Goal: Task Accomplishment & Management: Manage account settings

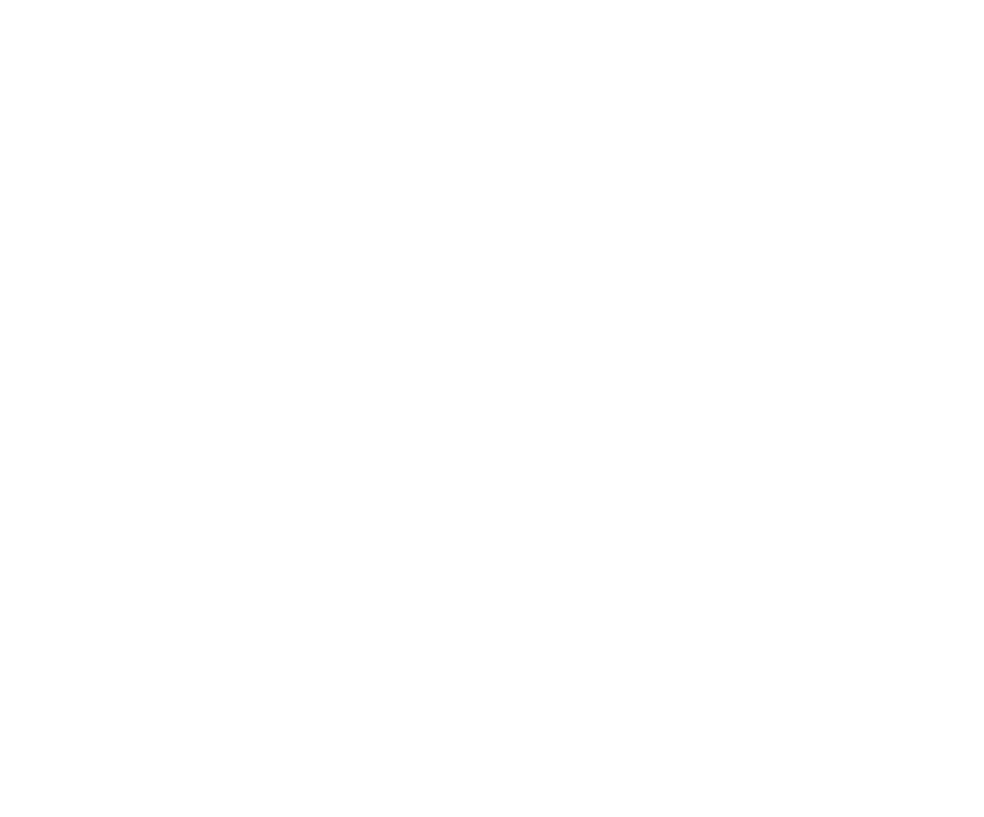
type input "[PERSON_NAME][EMAIL_ADDRESS][DOMAIN_NAME]"
click at [0, 0] on div "Sign in to your Marketing 360® account richard.mayor@madwire.com Forgot Passwor…" at bounding box center [0, 0] width 0 height 0
click at [0, 0] on input "Sign In" at bounding box center [0, 0] width 0 height 0
click at [0, 0] on div "Sign in to your Marketing 360® account Forgot Password? Sign In OR Sign in with…" at bounding box center [0, 0] width 0 height 0
click at [0, 0] on input "text" at bounding box center [0, 0] width 0 height 0
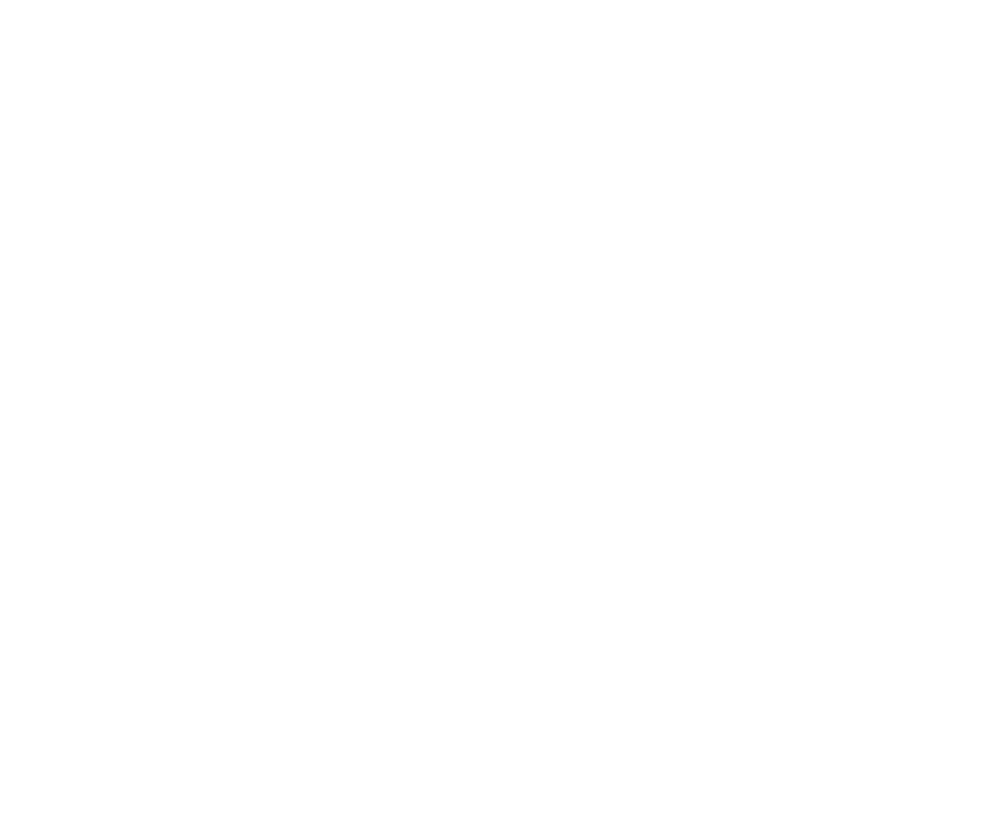
type input "[PERSON_NAME][EMAIL_ADDRESS][DOMAIN_NAME]"
click at [0, 0] on input "Sign In" at bounding box center [0, 0] width 0 height 0
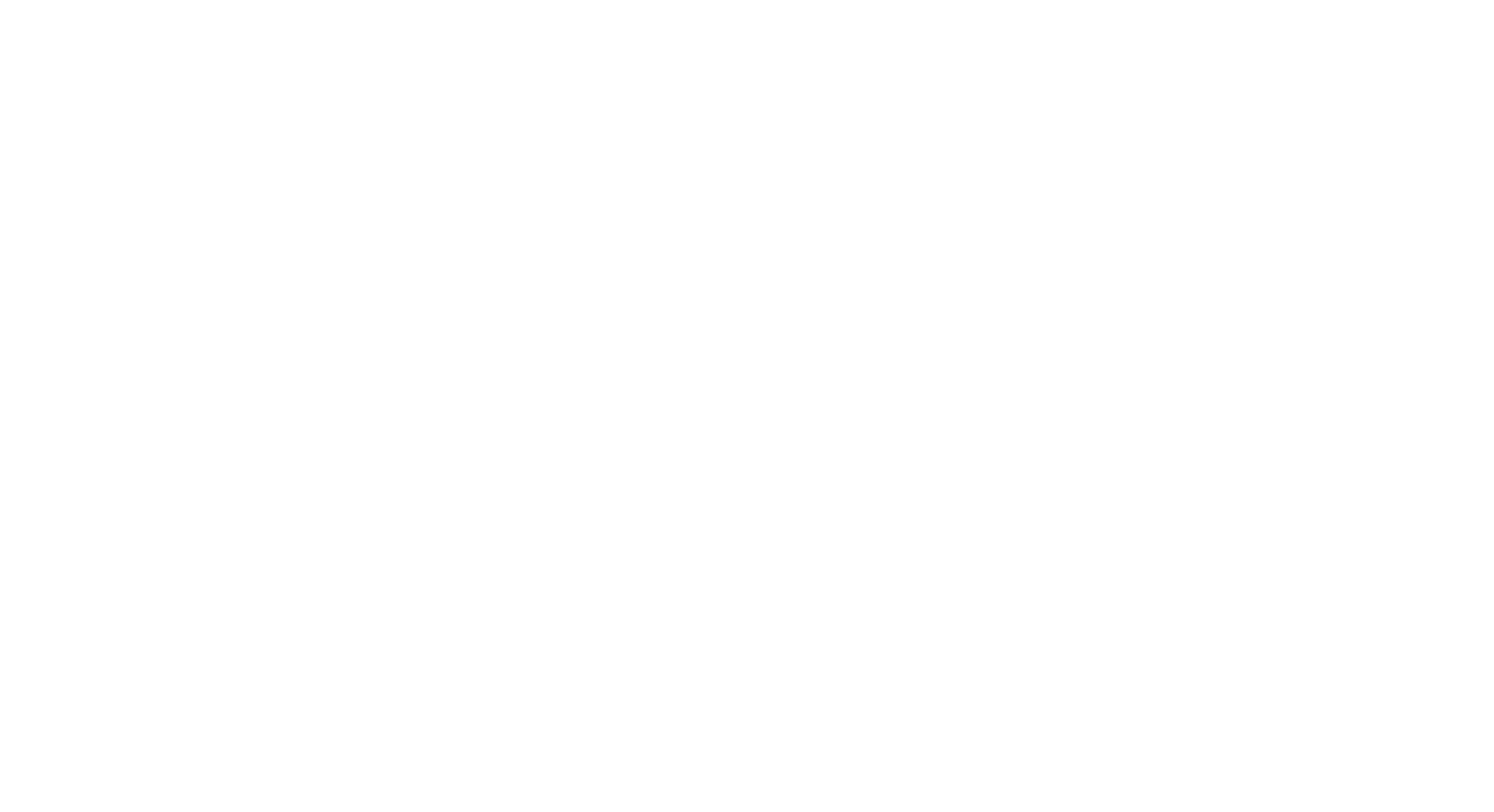
click at [0, 0] on input "text" at bounding box center [0, 0] width 0 height 0
type input "[PERSON_NAME][EMAIL_ADDRESS][DOMAIN_NAME]"
click at [0, 0] on input "Sign In" at bounding box center [0, 0] width 0 height 0
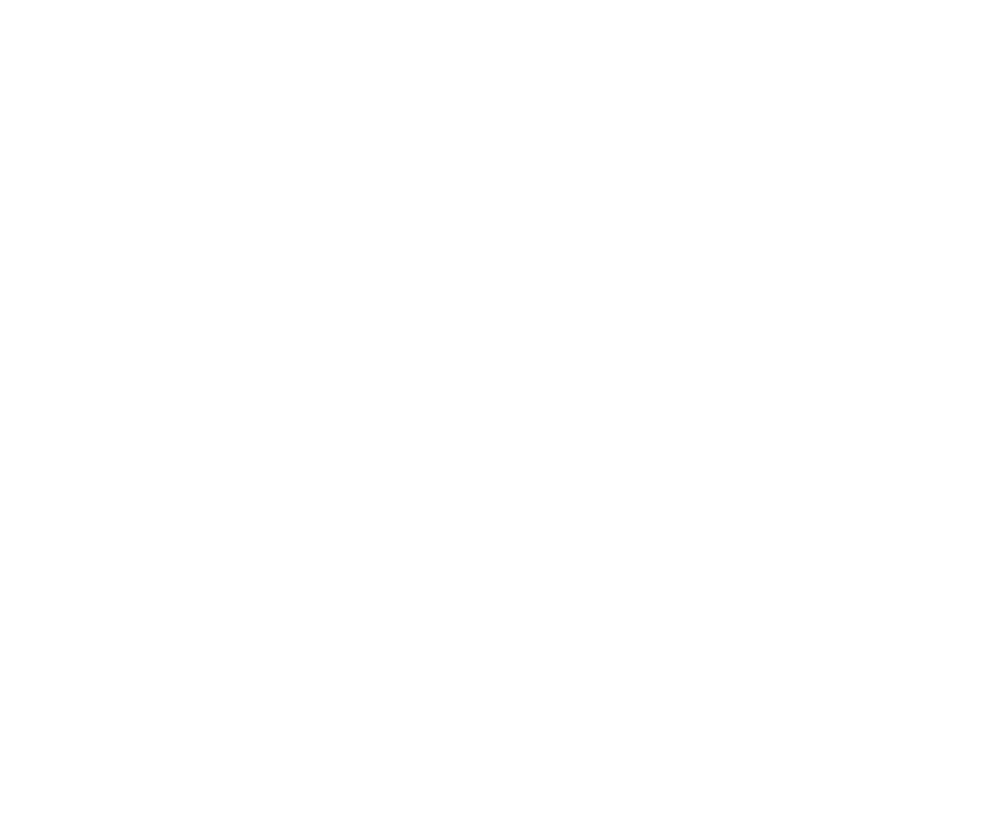
click at [0, 0] on div "Sign in to your Marketing 360® account Forgot Password? Sign In OR Sign in with…" at bounding box center [0, 0] width 0 height 0
click at [0, 0] on input "text" at bounding box center [0, 0] width 0 height 0
type input "[PERSON_NAME][EMAIL_ADDRESS][DOMAIN_NAME]"
click at [0, 0] on input "Sign In" at bounding box center [0, 0] width 0 height 0
